Goal: Transaction & Acquisition: Purchase product/service

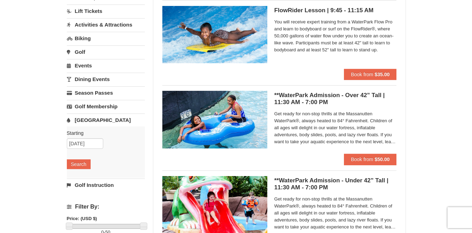
scroll to position [70, 0]
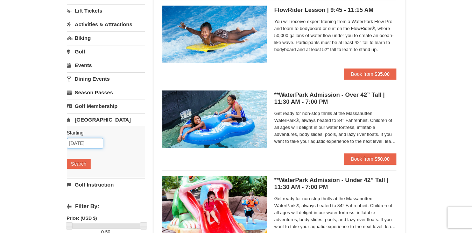
click at [87, 138] on input "[DATE]" at bounding box center [85, 143] width 36 height 10
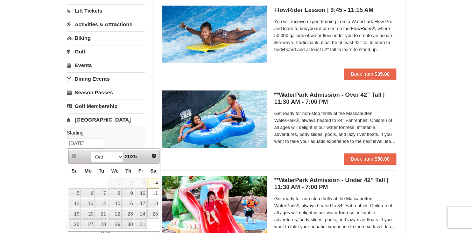
click at [29, 126] on div "× Categories List Filter My Itinerary Questions? [PHONE_NUMBER] Lodging Arrival…" at bounding box center [236, 200] width 472 height 491
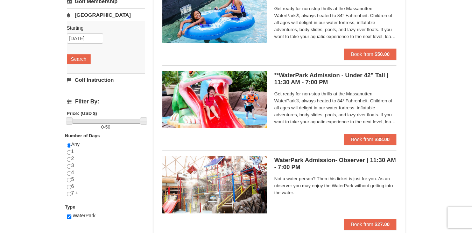
scroll to position [175, 0]
click at [379, 54] on strong "$50.00" at bounding box center [382, 54] width 15 height 6
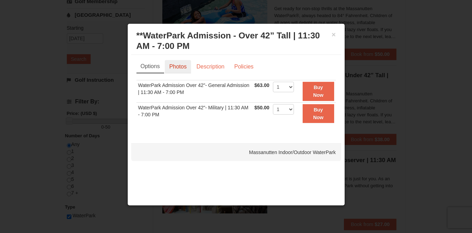
click at [182, 66] on link "Photos" at bounding box center [178, 66] width 27 height 13
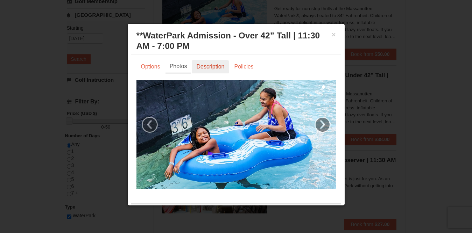
click at [212, 64] on link "Description" at bounding box center [210, 66] width 37 height 13
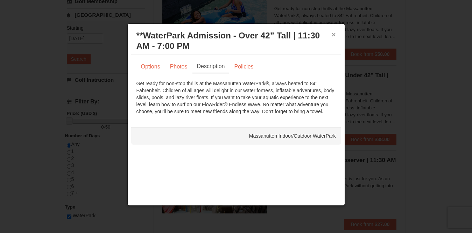
click at [332, 33] on button "×" at bounding box center [334, 34] width 4 height 7
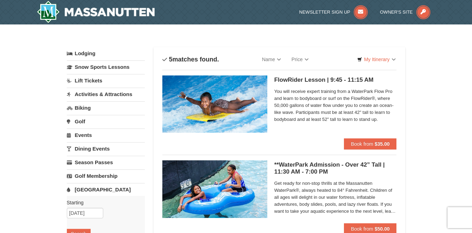
scroll to position [0, 0]
click at [122, 68] on link "Snow Sports Lessons" at bounding box center [106, 67] width 78 height 13
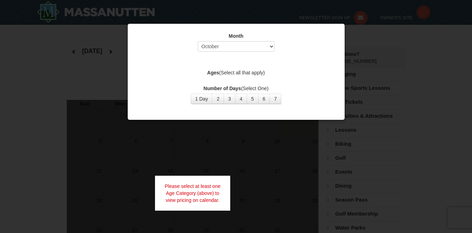
select select "10"
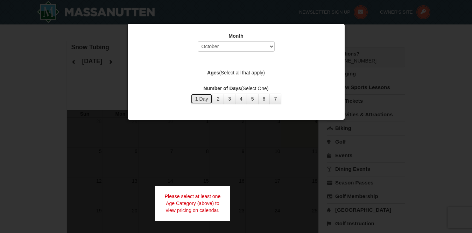
click at [205, 100] on button "1 Day" at bounding box center [202, 99] width 22 height 10
click at [247, 71] on label "Ages (Select all that apply)" at bounding box center [235, 72] width 199 height 7
click at [233, 78] on div "Month Select October November December January February March April May June Ju…" at bounding box center [236, 68] width 210 height 82
click at [199, 78] on div "Month Select October November December January February March April May June Ju…" at bounding box center [236, 68] width 210 height 82
click at [211, 60] on div "Month Select October November December January February March April May June Ju…" at bounding box center [236, 68] width 210 height 82
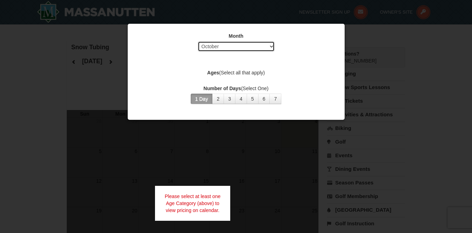
click at [267, 45] on select "Select October November December January February March April May June July Aug…" at bounding box center [236, 46] width 77 height 10
click at [198, 41] on select "Select October November December January February March April May June July Aug…" at bounding box center [236, 46] width 77 height 10
click at [228, 76] on label "Ages (Select all that apply)" at bounding box center [235, 72] width 199 height 7
click at [216, 100] on button "2" at bounding box center [218, 99] width 12 height 10
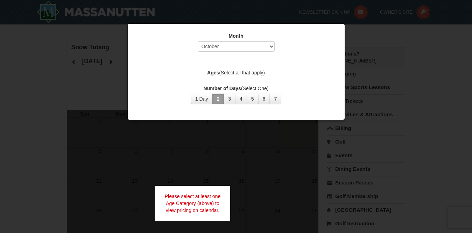
click at [238, 76] on div "Ages (Select all that apply)" at bounding box center [235, 73] width 199 height 9
click at [404, 85] on div at bounding box center [236, 116] width 472 height 233
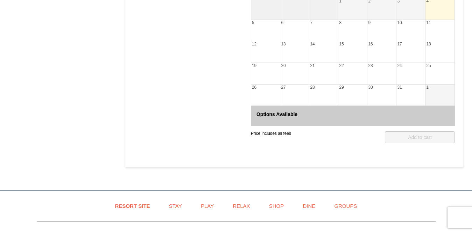
scroll to position [210, 0]
click at [436, 30] on div "11" at bounding box center [439, 30] width 29 height 21
click at [435, 50] on div "18" at bounding box center [439, 51] width 29 height 21
click at [357, 50] on div "15" at bounding box center [352, 51] width 29 height 21
click at [259, 38] on div "5" at bounding box center [265, 30] width 29 height 21
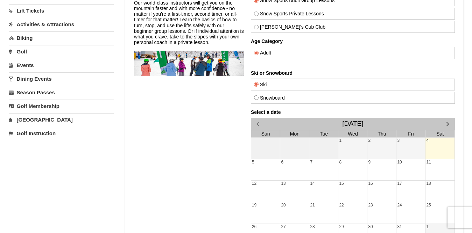
scroll to position [70, 0]
click at [450, 124] on span "button" at bounding box center [447, 123] width 7 height 7
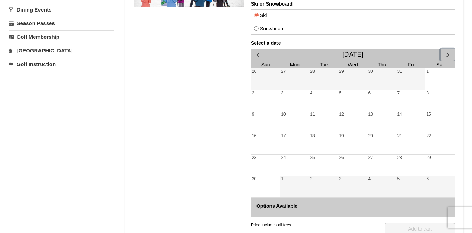
scroll to position [140, 0]
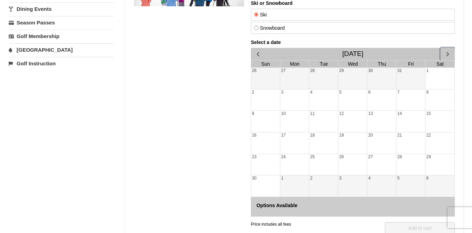
click at [445, 55] on span "button" at bounding box center [447, 53] width 7 height 7
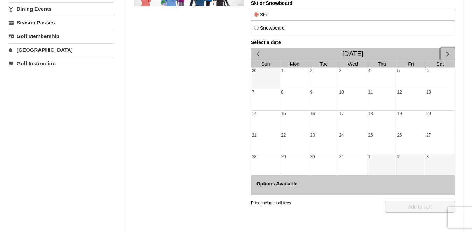
click at [353, 119] on div "17" at bounding box center [352, 121] width 29 height 21
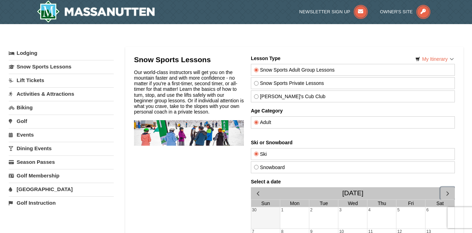
scroll to position [0, 0]
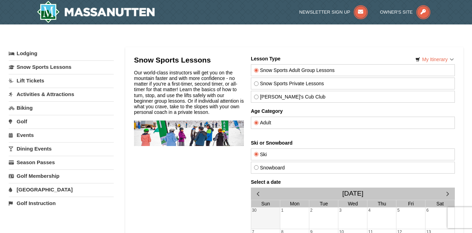
click at [54, 92] on link "Activities & Attractions" at bounding box center [61, 94] width 105 height 13
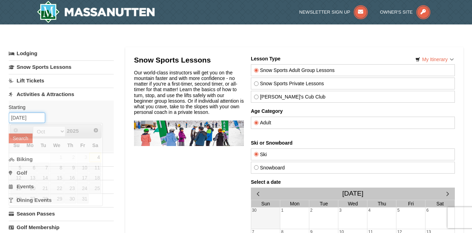
click at [27, 120] on input "10/04/2025" at bounding box center [27, 118] width 36 height 10
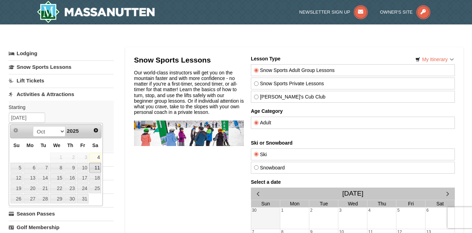
click at [95, 171] on link "11" at bounding box center [95, 168] width 12 height 10
type input "[DATE]"
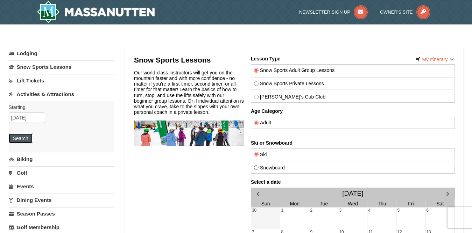
click at [21, 139] on button "Search" at bounding box center [21, 139] width 24 height 10
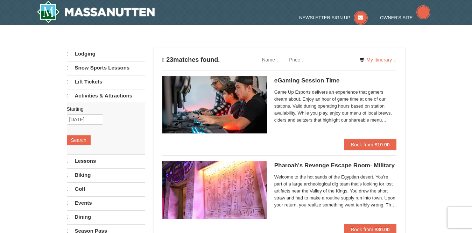
select select "10"
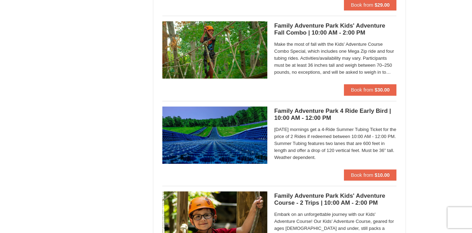
scroll to position [1330, 0]
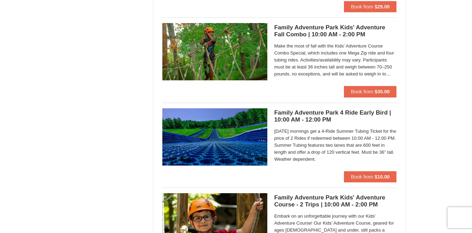
click at [299, 111] on h5 "Family Adventure Park 4 Ride Early Bird | 10:00 AM - 12:00 PM Massanutten Famil…" at bounding box center [335, 117] width 122 height 14
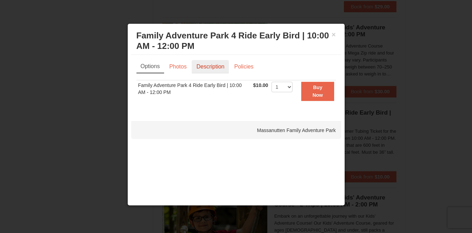
click at [205, 66] on link "Description" at bounding box center [210, 66] width 37 height 13
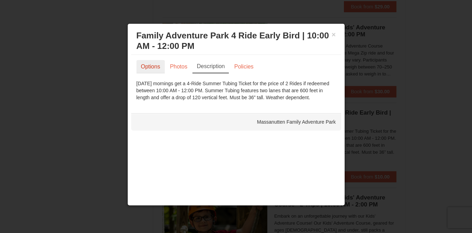
click at [153, 64] on link "Options" at bounding box center [150, 66] width 28 height 13
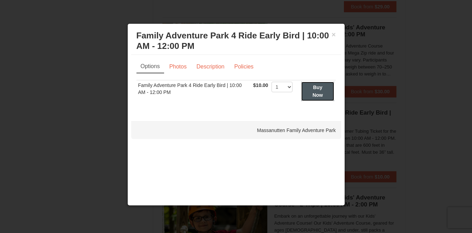
click at [310, 86] on button "Buy Now" at bounding box center [317, 91] width 33 height 19
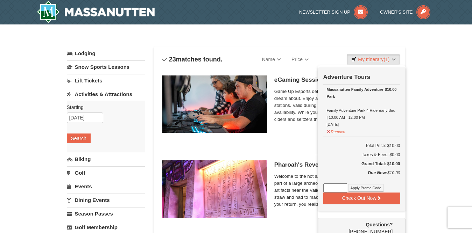
scroll to position [2, 0]
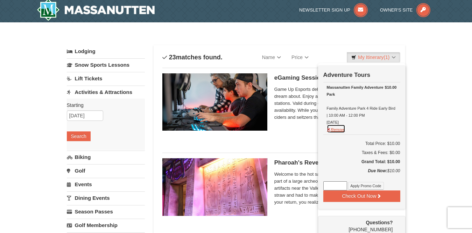
click at [329, 129] on button "Remove" at bounding box center [336, 129] width 19 height 9
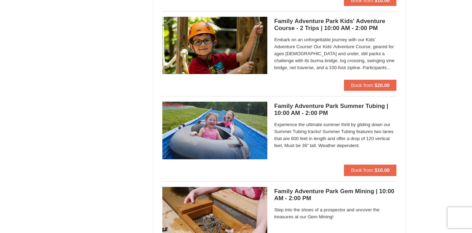
scroll to position [1508, 0]
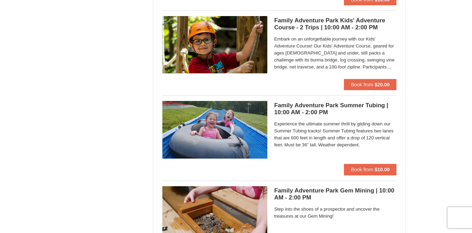
click at [304, 110] on h5 "Family Adventure Park Summer Tubing | 10:00 AM - 2:00 PM Massanutten Family Adv…" at bounding box center [335, 109] width 122 height 14
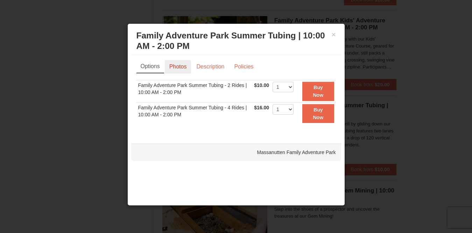
click at [175, 68] on link "Photos" at bounding box center [178, 66] width 27 height 13
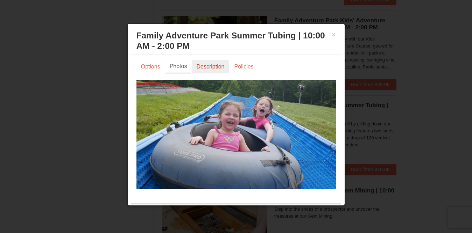
click at [212, 67] on link "Description" at bounding box center [210, 66] width 37 height 13
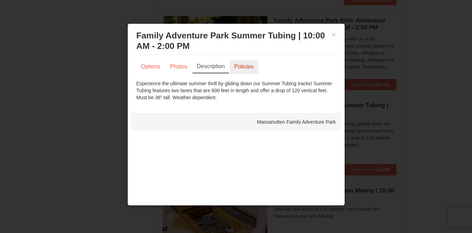
click at [245, 68] on link "Policies" at bounding box center [244, 66] width 28 height 13
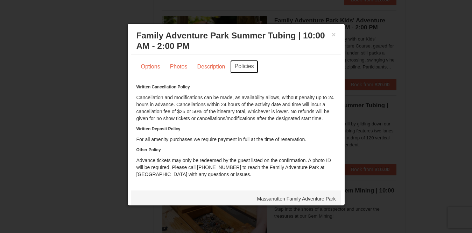
scroll to position [0, 0]
click at [176, 66] on link "Photos" at bounding box center [179, 66] width 27 height 13
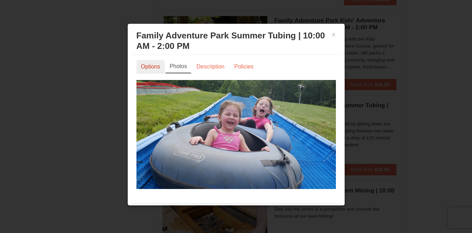
click at [152, 64] on link "Options" at bounding box center [150, 66] width 28 height 13
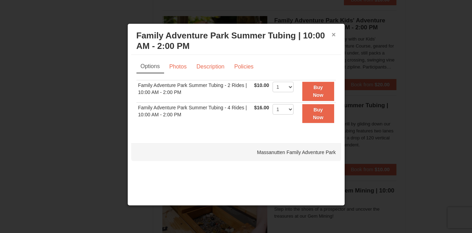
click at [333, 33] on button "×" at bounding box center [334, 34] width 4 height 7
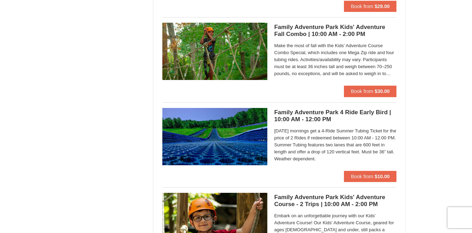
scroll to position [1332, 0]
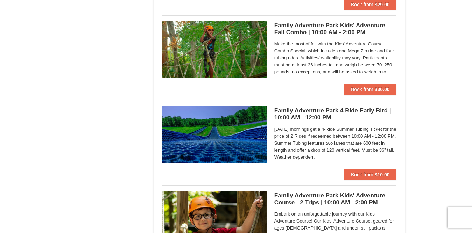
click at [317, 113] on h5 "Family Adventure Park 4 Ride Early Bird | 10:00 AM - 12:00 PM Massanutten Famil…" at bounding box center [335, 114] width 122 height 14
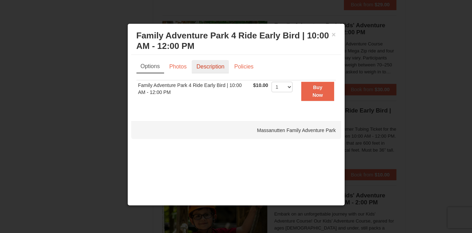
click at [203, 66] on link "Description" at bounding box center [210, 66] width 37 height 13
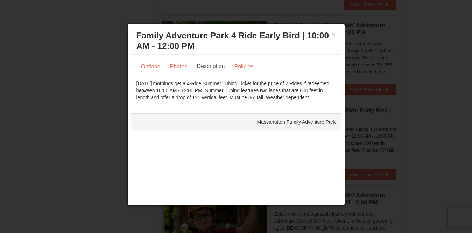
click at [447, 115] on div at bounding box center [236, 116] width 472 height 233
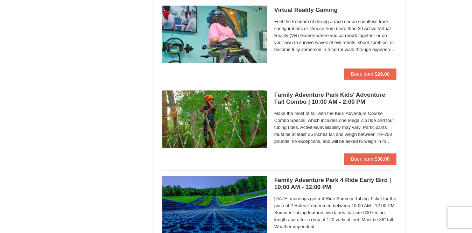
scroll to position [1262, 0]
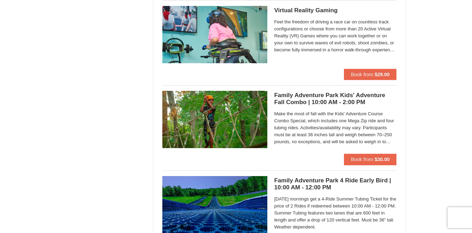
click at [349, 103] on h5 "Family Adventure Park Kids' Adventure Fall Combo | 10:00 AM - 2:00 PM Massanutt…" at bounding box center [335, 99] width 122 height 14
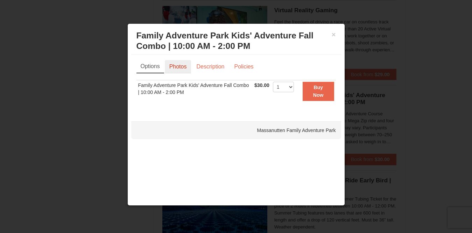
click at [174, 69] on link "Photos" at bounding box center [178, 66] width 27 height 13
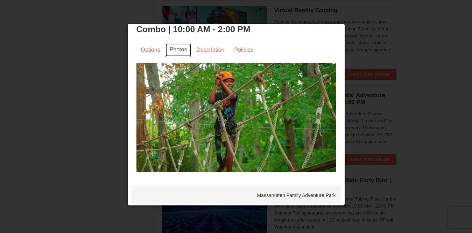
scroll to position [17, 0]
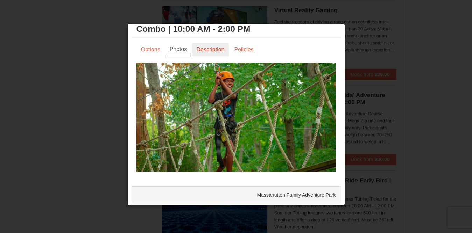
click at [210, 52] on link "Description" at bounding box center [210, 49] width 37 height 13
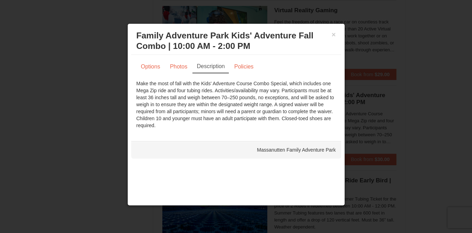
scroll to position [0, 0]
click at [151, 67] on link "Options" at bounding box center [150, 66] width 28 height 13
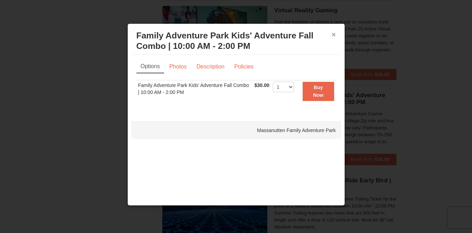
click at [333, 37] on button "×" at bounding box center [334, 34] width 4 height 7
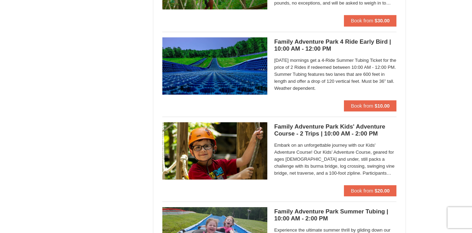
scroll to position [1403, 0]
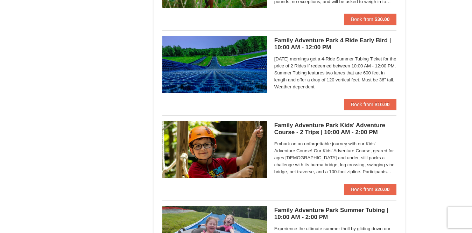
click at [346, 132] on h5 "Family Adventure Park Kids' Adventure Course - 2 Trips | 10:00 AM - 2:00 PM Mas…" at bounding box center [335, 129] width 122 height 14
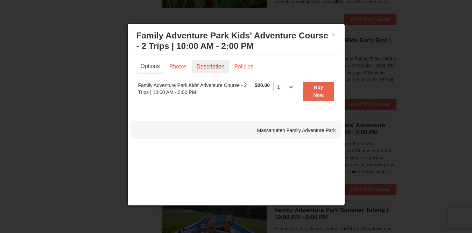
click at [209, 64] on link "Description" at bounding box center [210, 66] width 37 height 13
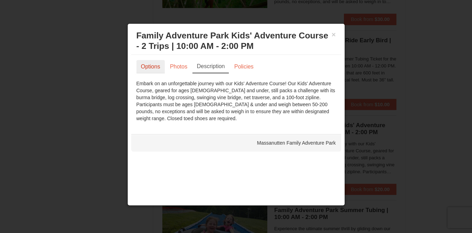
click at [147, 64] on link "Options" at bounding box center [150, 66] width 28 height 13
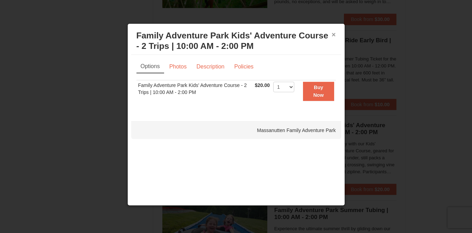
click at [332, 34] on button "×" at bounding box center [334, 34] width 4 height 7
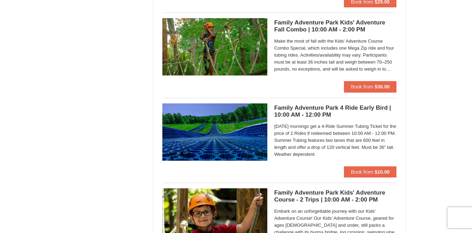
scroll to position [1332, 0]
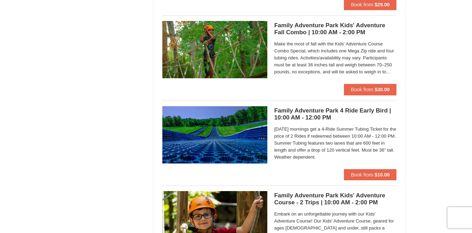
click at [333, 31] on h5 "Family Adventure Park Kids' Adventure Fall Combo | 10:00 AM - 2:00 PM Massanutt…" at bounding box center [335, 29] width 122 height 14
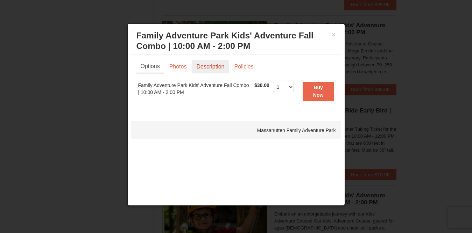
click at [211, 64] on link "Description" at bounding box center [210, 66] width 37 height 13
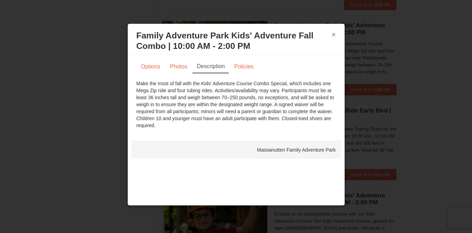
click at [332, 33] on button "×" at bounding box center [334, 34] width 4 height 7
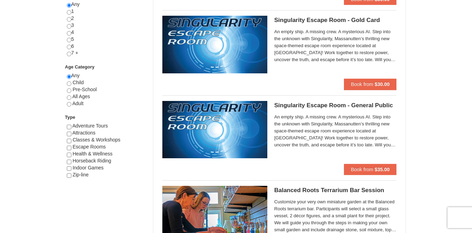
scroll to position [317, 0]
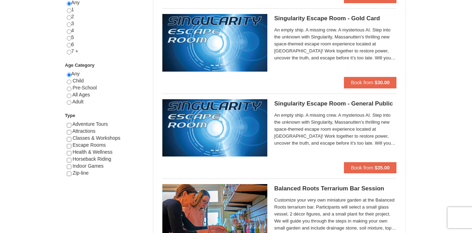
click at [309, 104] on h5 "Singularity Escape Room - General Public Massanutten Escape Rooms & Virtual Rea…" at bounding box center [335, 103] width 122 height 7
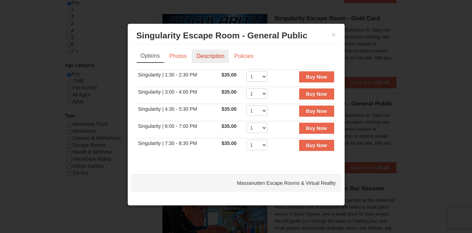
click at [218, 52] on link "Description" at bounding box center [210, 56] width 37 height 13
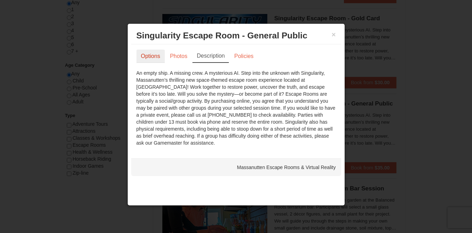
click at [147, 57] on link "Options" at bounding box center [150, 56] width 28 height 13
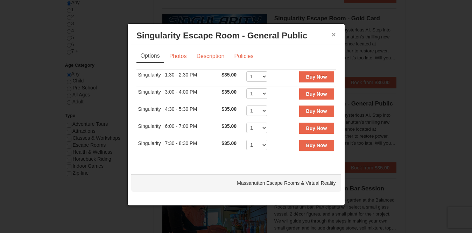
click at [332, 35] on button "×" at bounding box center [334, 34] width 4 height 7
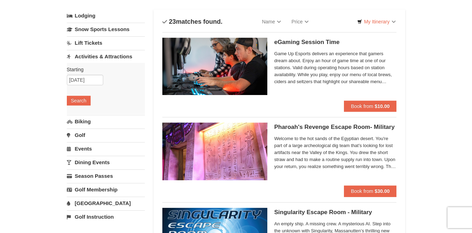
scroll to position [35, 0]
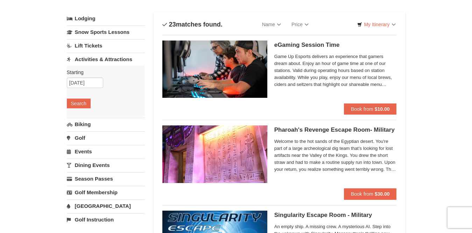
click at [87, 45] on link "Lift Tickets" at bounding box center [106, 45] width 78 height 13
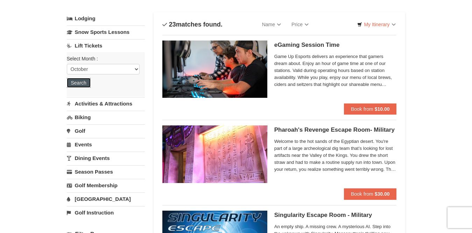
click at [83, 82] on button "Search" at bounding box center [79, 83] width 24 height 10
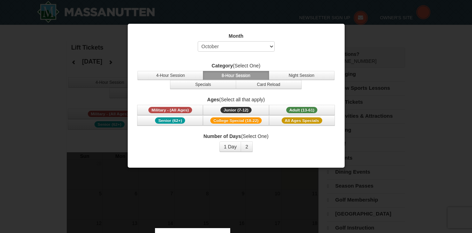
select select "10"
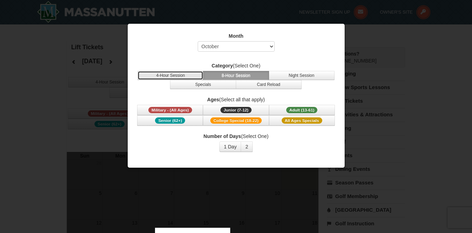
click at [161, 72] on button "4-Hour Session" at bounding box center [171, 75] width 66 height 9
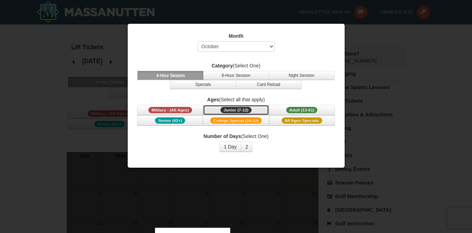
click at [247, 109] on span "Junior (7-12)" at bounding box center [235, 110] width 31 height 6
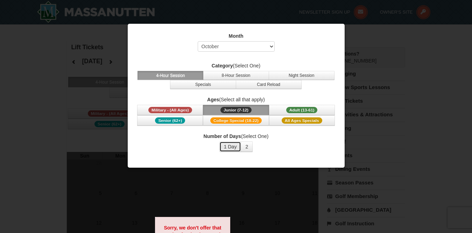
click at [230, 148] on button "1 Day" at bounding box center [230, 147] width 22 height 10
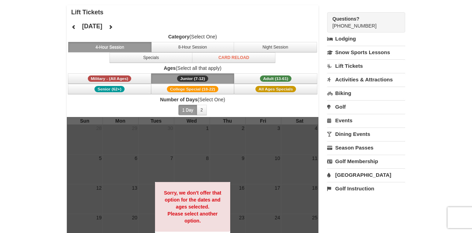
scroll to position [35, 0]
click at [198, 50] on button "8-Hour Session" at bounding box center [192, 47] width 83 height 10
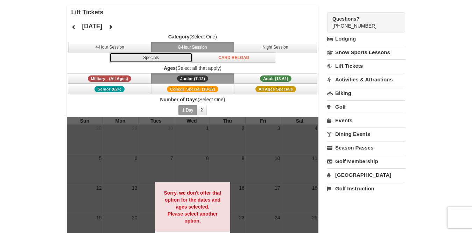
click at [164, 61] on button "Specials" at bounding box center [151, 57] width 83 height 10
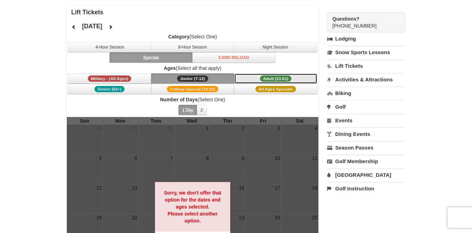
click at [279, 76] on span "Adult (13-61)" at bounding box center [275, 79] width 31 height 6
click at [204, 111] on button "2" at bounding box center [202, 110] width 10 height 10
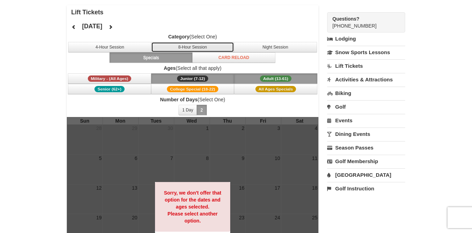
click at [186, 45] on button "8-Hour Session" at bounding box center [192, 47] width 83 height 10
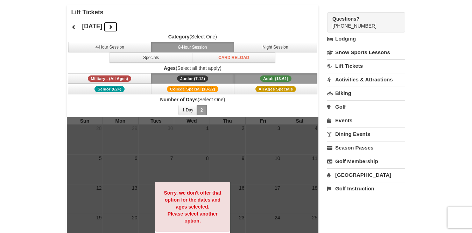
click at [113, 25] on icon at bounding box center [110, 26] width 5 height 5
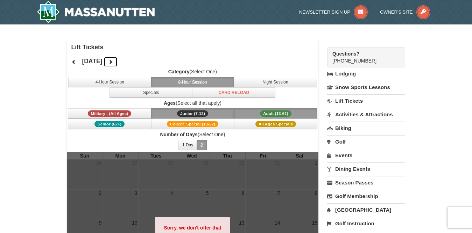
scroll to position [0, 0]
click at [337, 141] on link "Golf" at bounding box center [366, 141] width 78 height 13
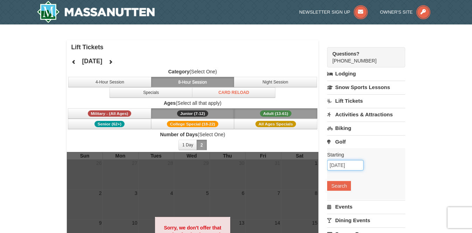
click at [338, 168] on input "10/04/2025" at bounding box center [345, 165] width 36 height 10
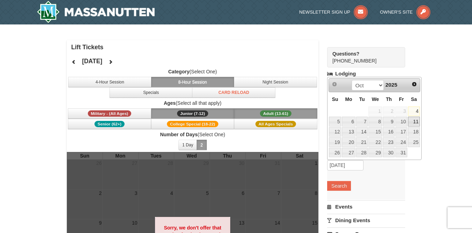
click at [413, 122] on link "11" at bounding box center [414, 122] width 12 height 10
type input "[DATE]"
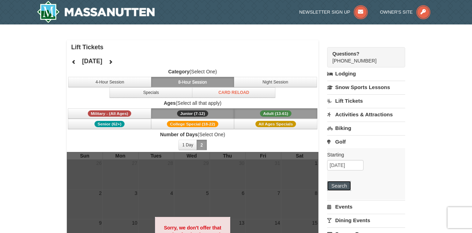
click at [335, 184] on button "Search" at bounding box center [339, 186] width 24 height 10
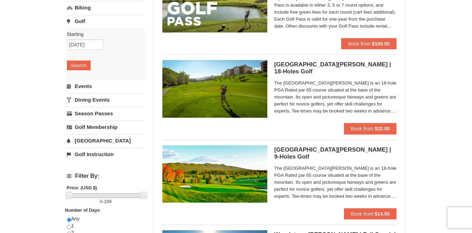
scroll to position [105, 0]
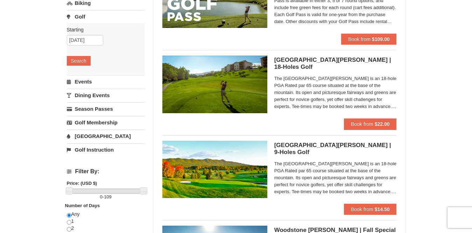
click at [78, 84] on link "Events" at bounding box center [106, 81] width 78 height 13
click at [80, 72] on button "Search" at bounding box center [79, 75] width 24 height 10
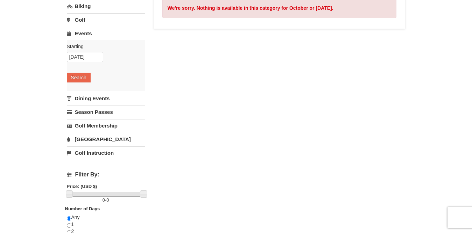
scroll to position [105, 0]
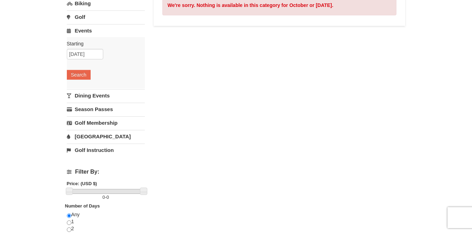
click at [107, 93] on link "Dining Events" at bounding box center [106, 95] width 78 height 13
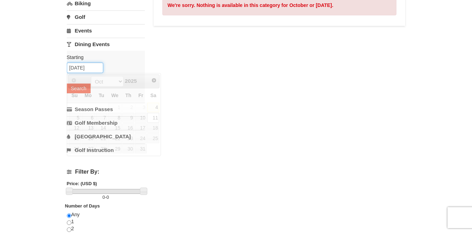
click at [87, 67] on input "10/11/2025" at bounding box center [85, 68] width 36 height 10
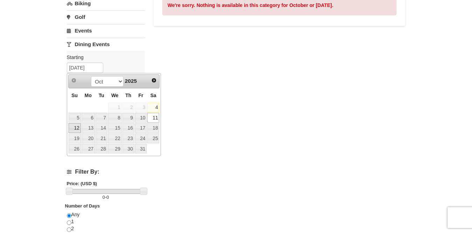
click at [73, 128] on link "12" at bounding box center [75, 129] width 12 height 10
type input "[DATE]"
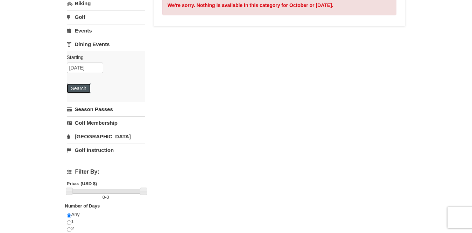
click at [77, 91] on button "Search" at bounding box center [79, 89] width 24 height 10
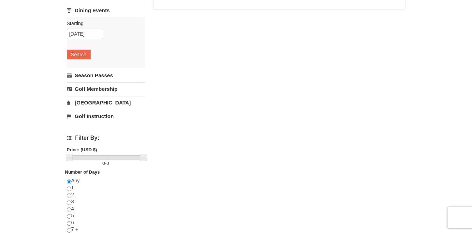
click at [90, 102] on link "[GEOGRAPHIC_DATA]" at bounding box center [106, 102] width 78 height 13
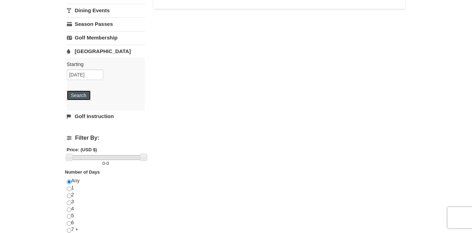
click at [82, 99] on button "Search" at bounding box center [79, 96] width 24 height 10
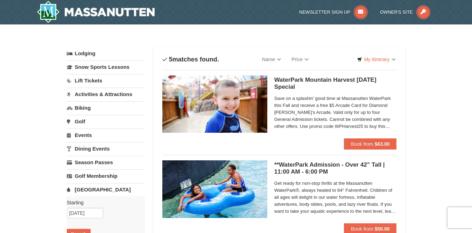
click at [337, 87] on h5 "WaterPark Mountain Harvest [DATE] Special Massanutten Indoor/Outdoor WaterPark" at bounding box center [335, 84] width 122 height 14
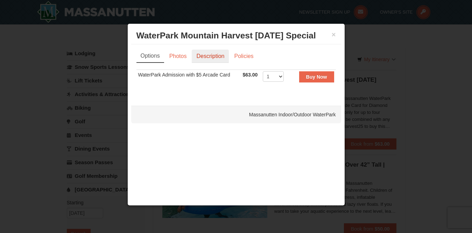
click at [206, 56] on link "Description" at bounding box center [210, 56] width 37 height 13
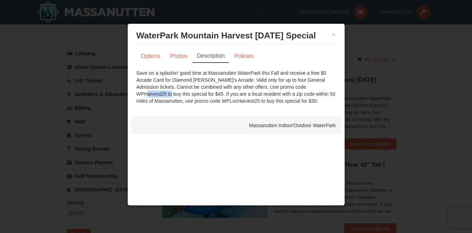
drag, startPoint x: 268, startPoint y: 88, endPoint x: 297, endPoint y: 88, distance: 29.4
click at [297, 88] on div "Save on a splashin' good time at Massanutten WaterPark this Fall and receive a …" at bounding box center [235, 87] width 199 height 35
copy div "WPHarvest25"
click at [243, 52] on link "Policies" at bounding box center [244, 56] width 28 height 13
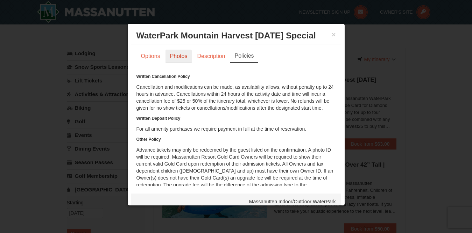
click at [184, 62] on link "Photos" at bounding box center [179, 56] width 27 height 13
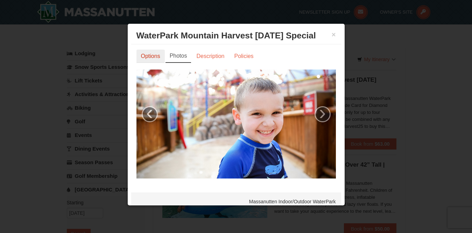
click at [163, 62] on link "Options" at bounding box center [150, 56] width 28 height 13
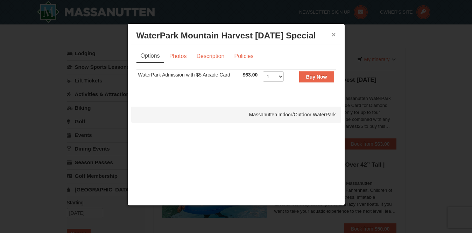
click at [334, 35] on button "×" at bounding box center [334, 34] width 4 height 7
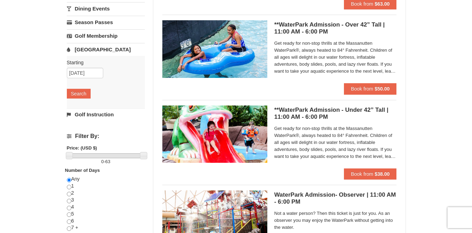
scroll to position [140, 0]
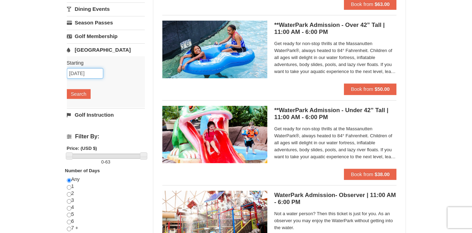
click at [76, 70] on input "10/12/2025" at bounding box center [85, 73] width 36 height 10
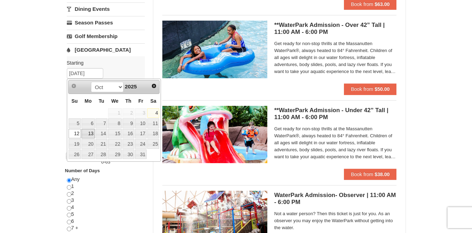
click at [89, 133] on link "13" at bounding box center [88, 134] width 13 height 10
type input "[DATE]"
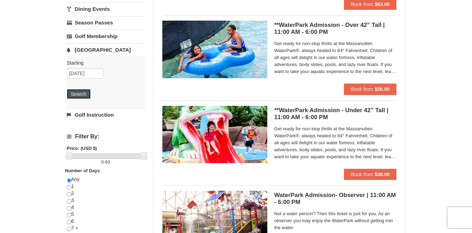
click at [80, 94] on button "Search" at bounding box center [79, 94] width 24 height 10
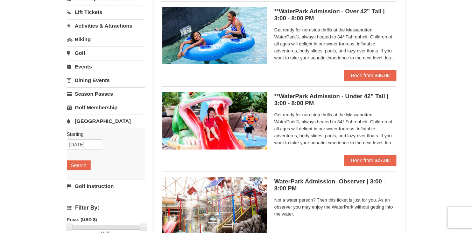
scroll to position [70, 0]
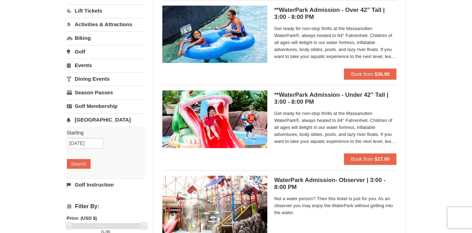
click at [306, 11] on h5 "**WaterPark Admission - Over 42” Tall | 3:00 - 8:00 PM Massanutten Indoor/Outdo…" at bounding box center [335, 14] width 122 height 14
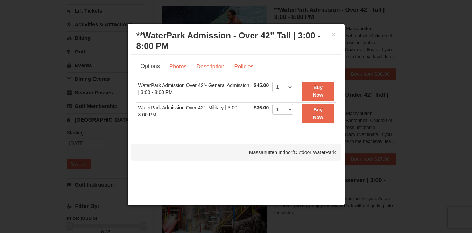
click at [331, 35] on h3 "**WaterPark Admission - Over 42” Tall | 3:00 - 8:00 PM Massanutten Indoor/Outdo…" at bounding box center [235, 40] width 199 height 21
click at [333, 33] on button "×" at bounding box center [334, 34] width 4 height 7
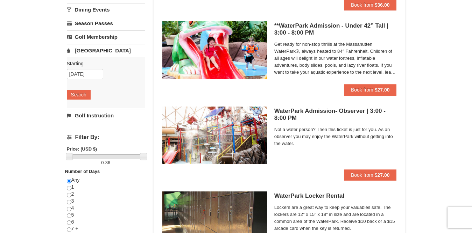
scroll to position [140, 0]
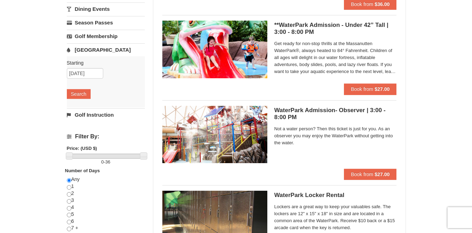
click at [99, 114] on link "Golf Instruction" at bounding box center [106, 114] width 78 height 13
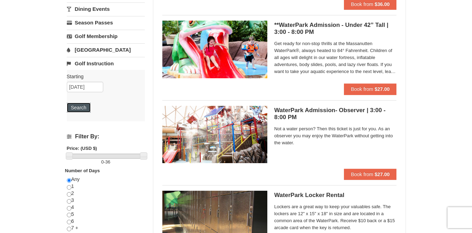
click at [78, 110] on button "Search" at bounding box center [79, 108] width 24 height 10
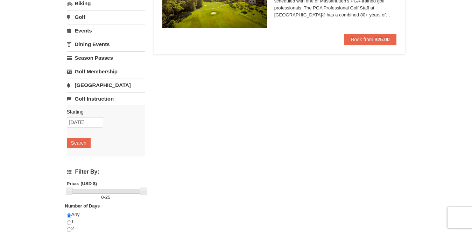
scroll to position [105, 0]
click at [77, 124] on input "[DATE]" at bounding box center [85, 122] width 36 height 10
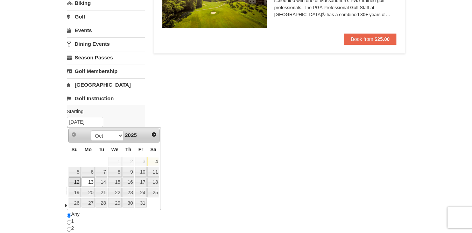
click at [75, 182] on link "12" at bounding box center [75, 183] width 12 height 10
type input "10/12/2025"
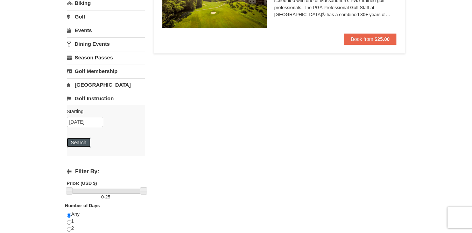
click at [82, 142] on button "Search" at bounding box center [79, 143] width 24 height 10
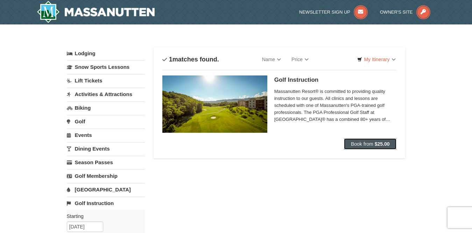
click at [364, 144] on span "Book from" at bounding box center [362, 144] width 22 height 6
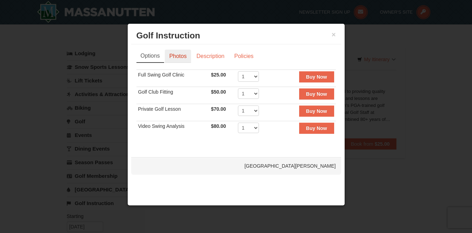
click at [180, 56] on link "Photos" at bounding box center [178, 56] width 27 height 13
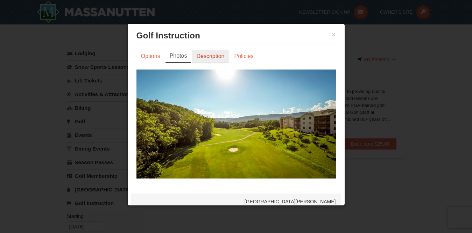
click at [224, 57] on link "Description" at bounding box center [210, 56] width 37 height 13
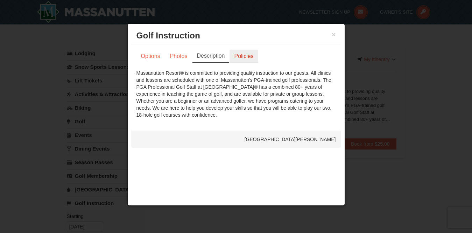
click at [241, 55] on link "Policies" at bounding box center [244, 56] width 28 height 13
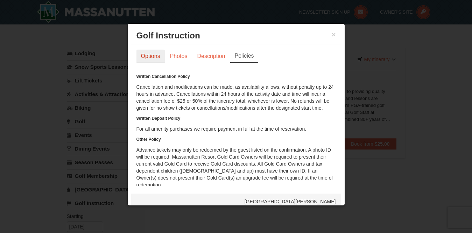
click at [150, 53] on link "Options" at bounding box center [150, 56] width 28 height 13
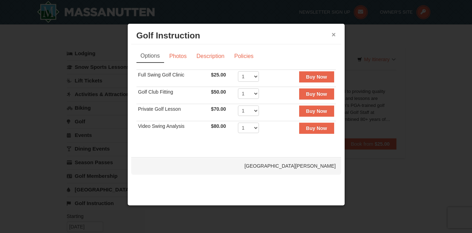
click at [332, 34] on button "×" at bounding box center [334, 34] width 4 height 7
